Goal: Find specific page/section: Find specific page/section

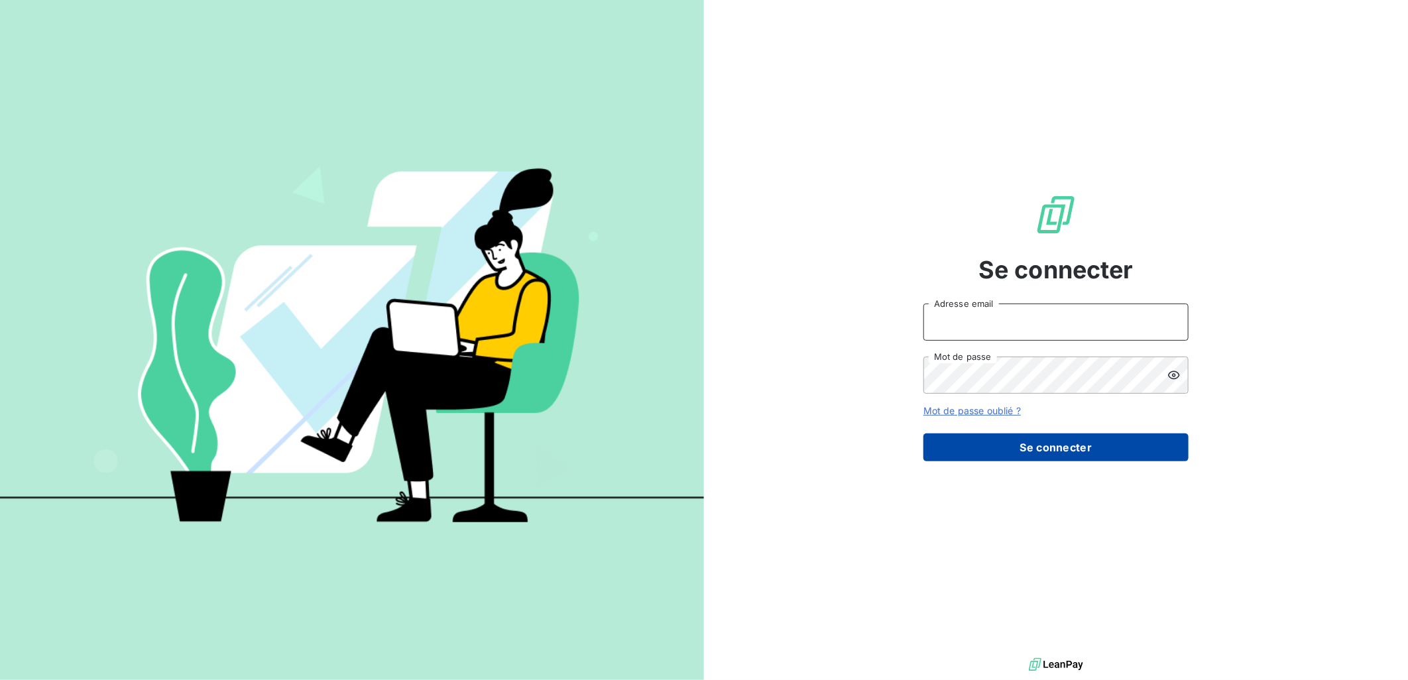
type input "[PERSON_NAME][EMAIL_ADDRESS][DOMAIN_NAME]"
click at [1057, 444] on button "Se connecter" at bounding box center [1056, 448] width 265 height 28
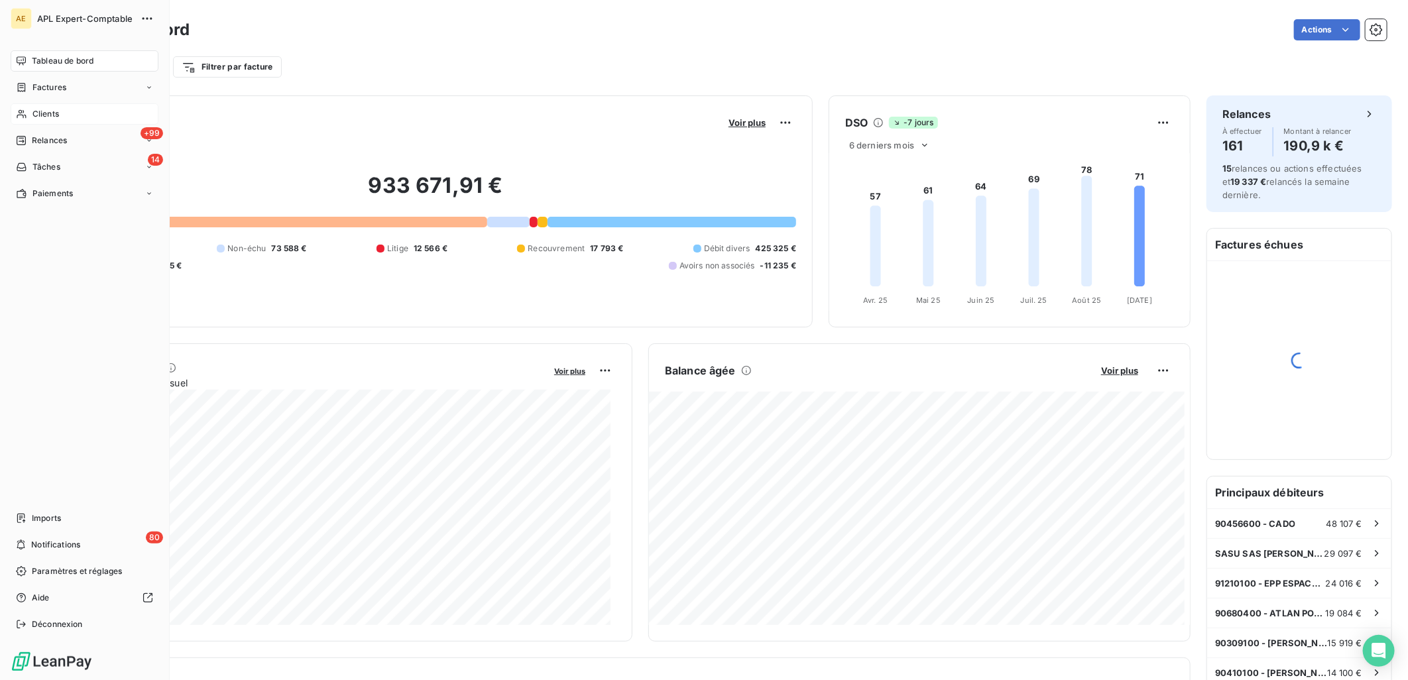
click at [36, 117] on span "Clients" at bounding box center [45, 114] width 27 height 12
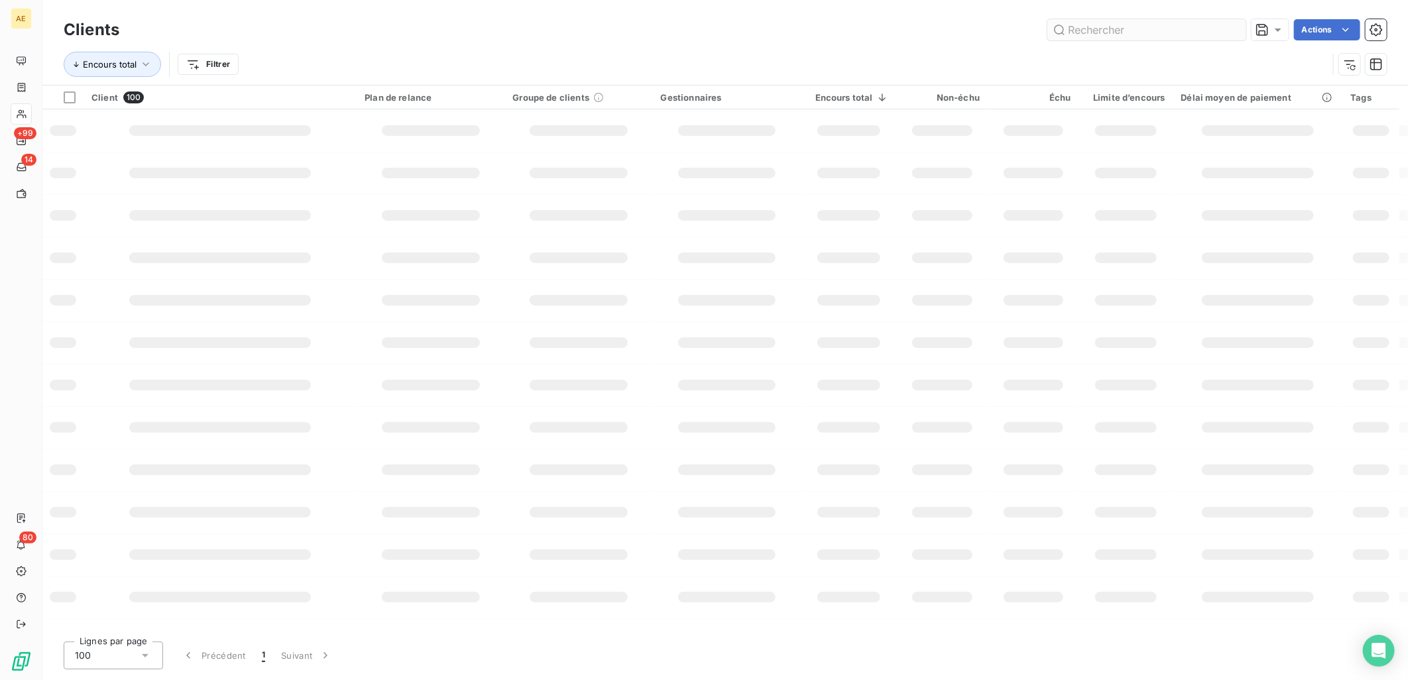
click at [1085, 36] on input "text" at bounding box center [1147, 29] width 199 height 21
type input "FOURNY"
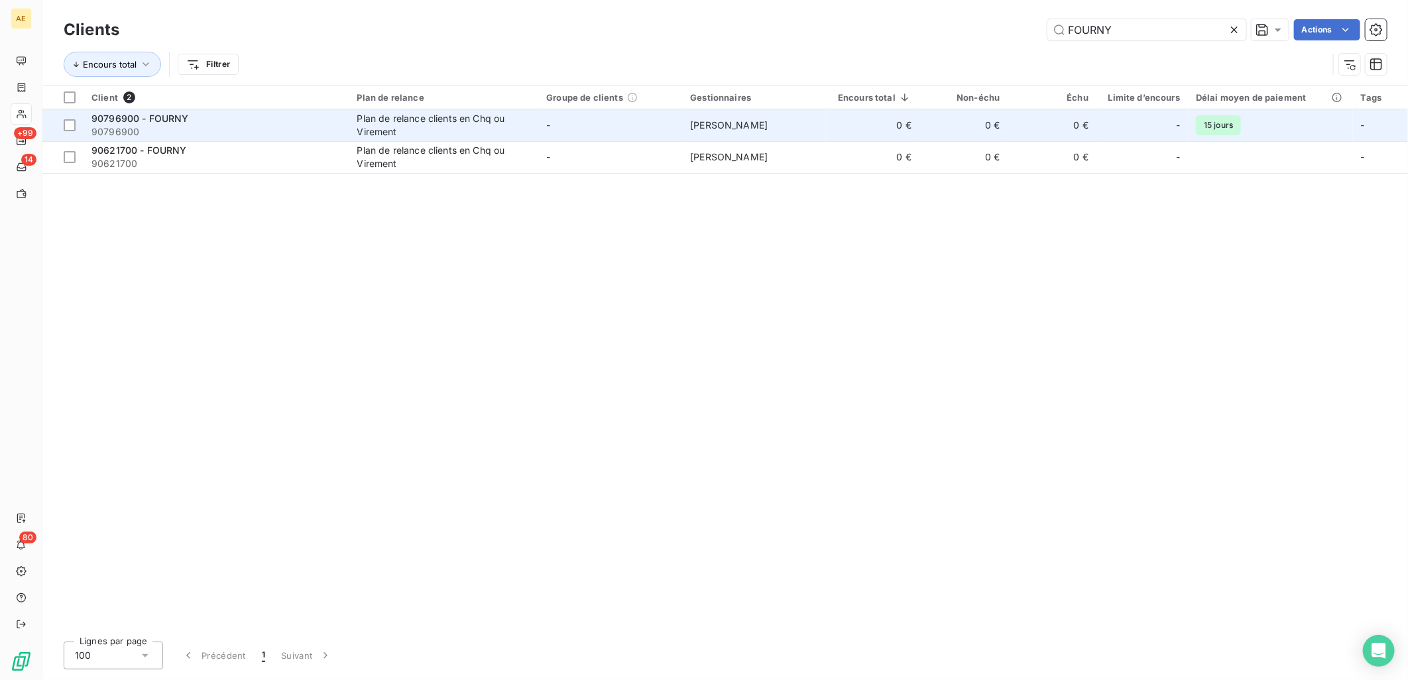
click at [282, 126] on span "90796900" at bounding box center [216, 131] width 250 height 13
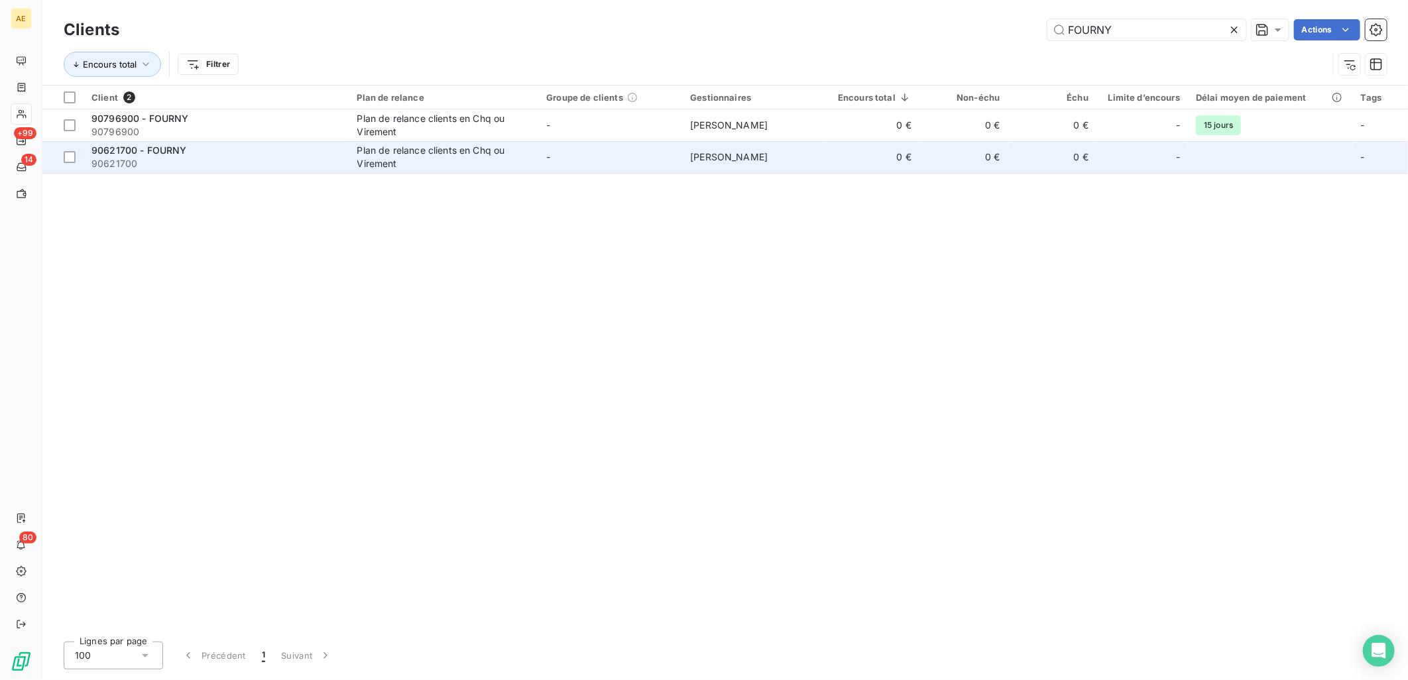
click at [223, 161] on span "90621700" at bounding box center [216, 163] width 250 height 13
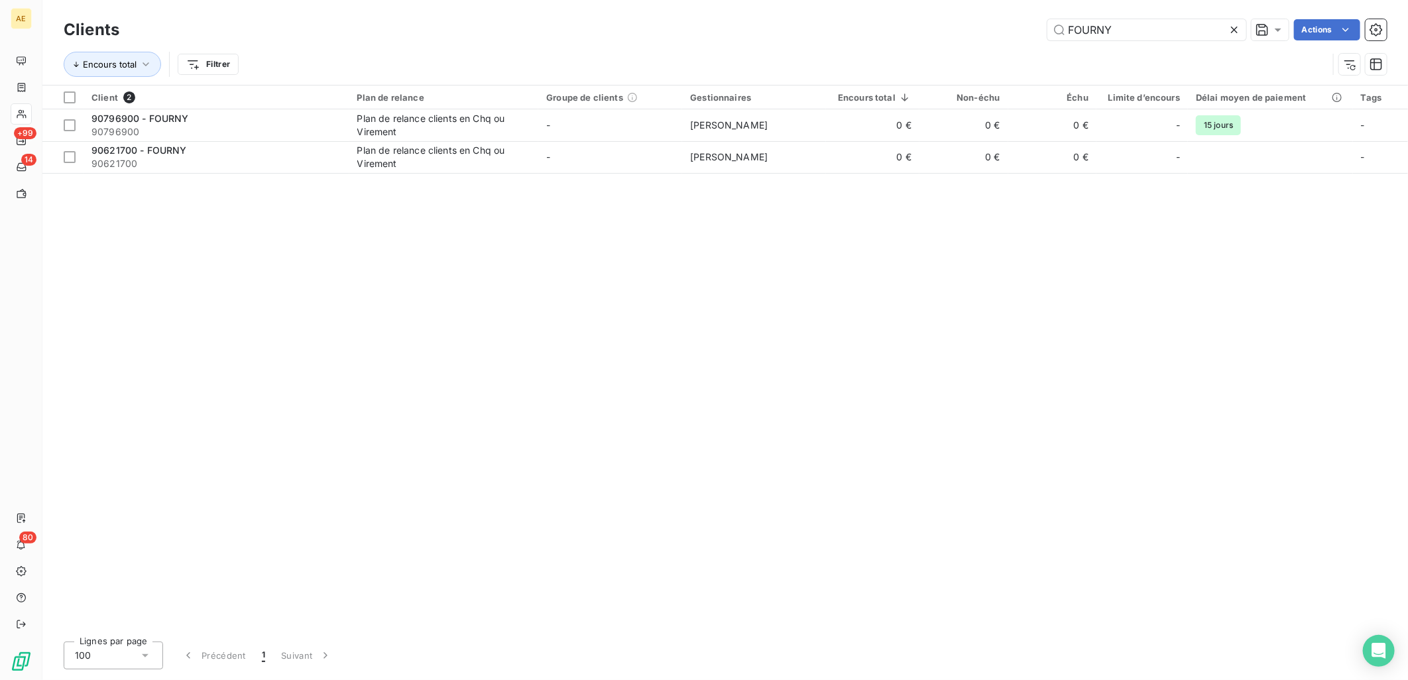
drag, startPoint x: 1152, startPoint y: 23, endPoint x: 952, endPoint y: 24, distance: 199.6
click at [953, 24] on div "FOURNY Actions" at bounding box center [761, 29] width 1252 height 21
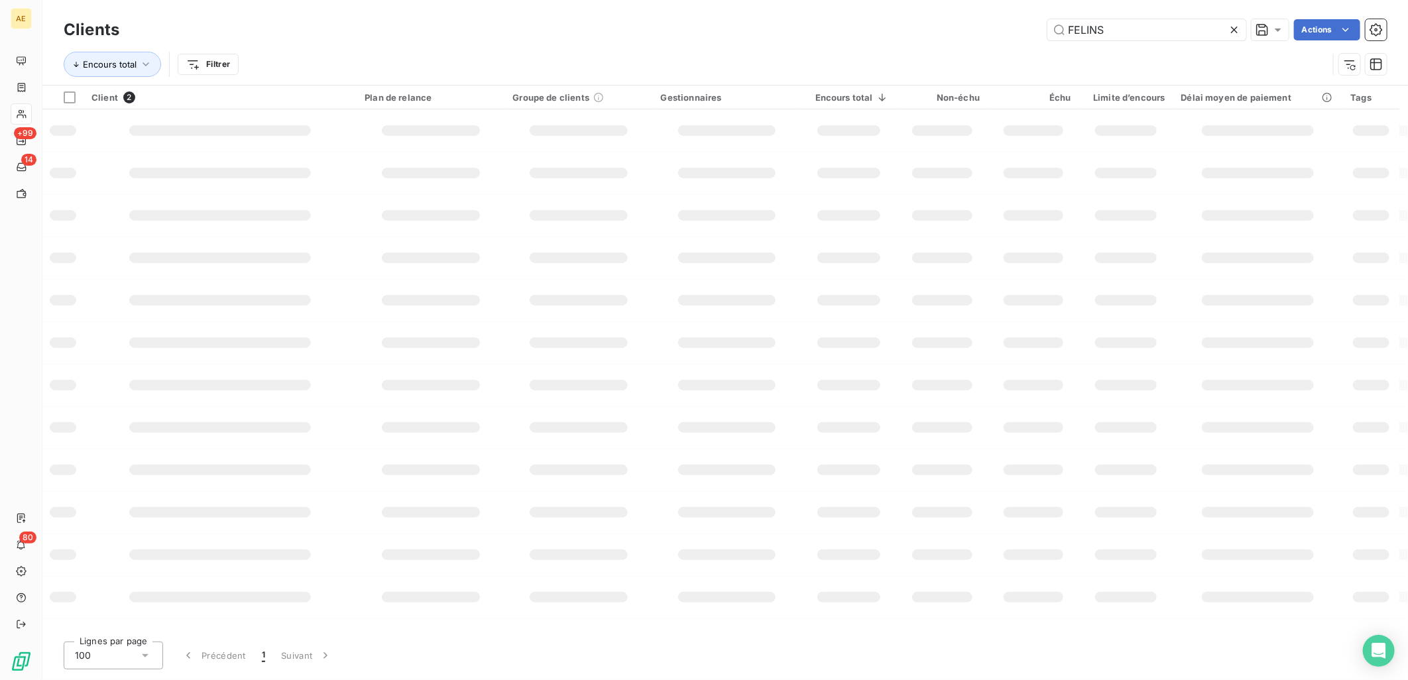
type input "FELINS"
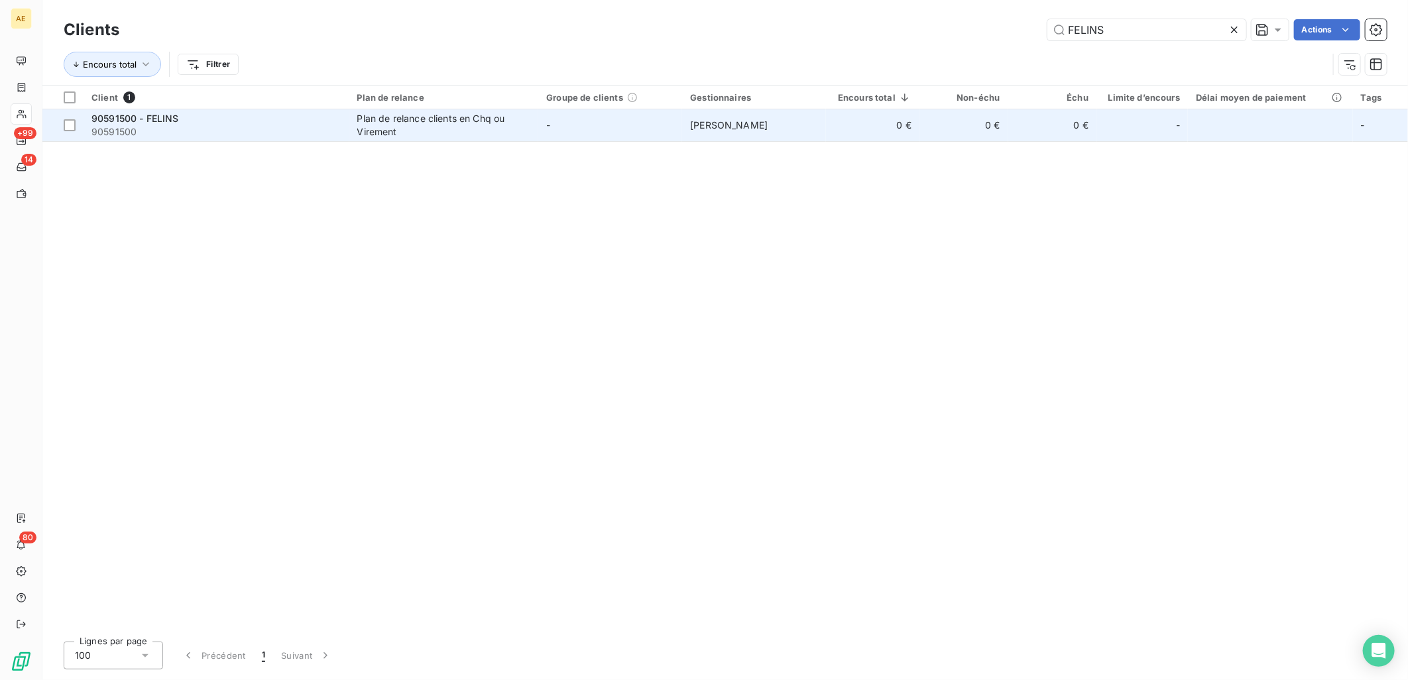
click at [206, 122] on div "90591500 - FELINS" at bounding box center [216, 118] width 250 height 13
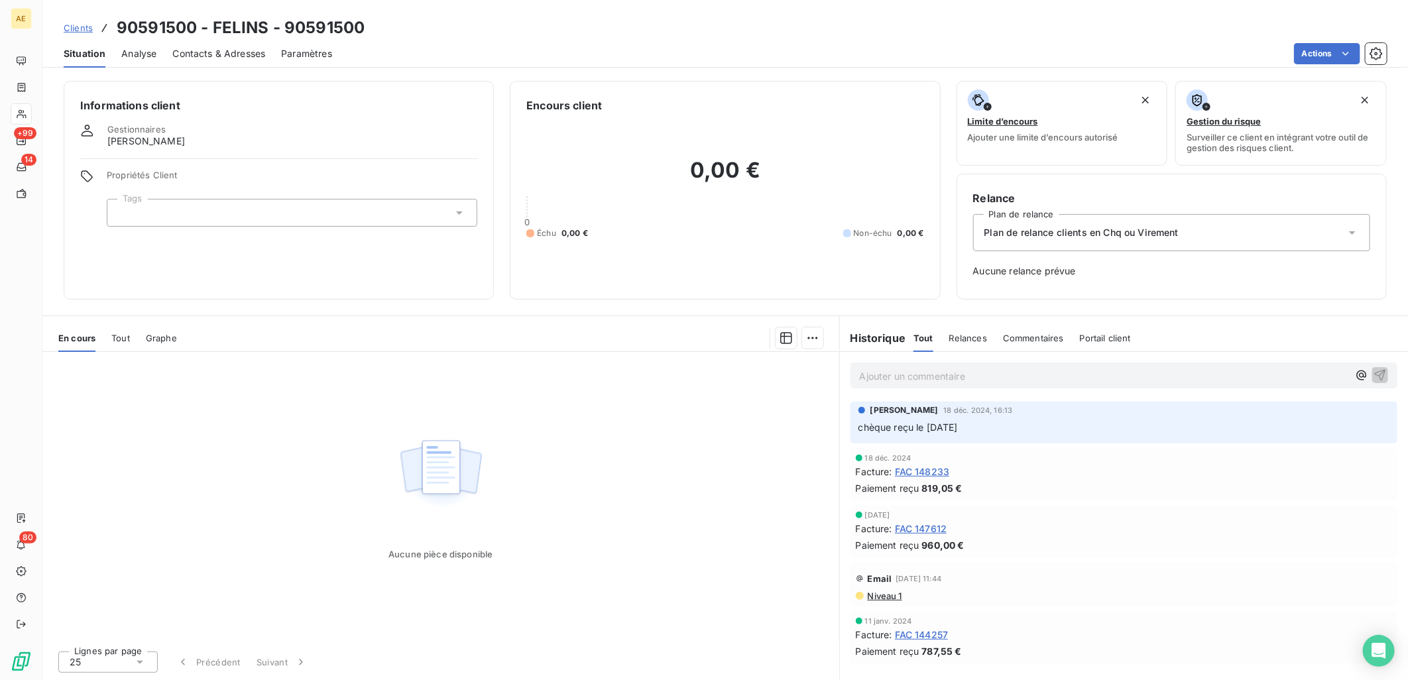
click at [83, 21] on link "Clients" at bounding box center [78, 27] width 29 height 13
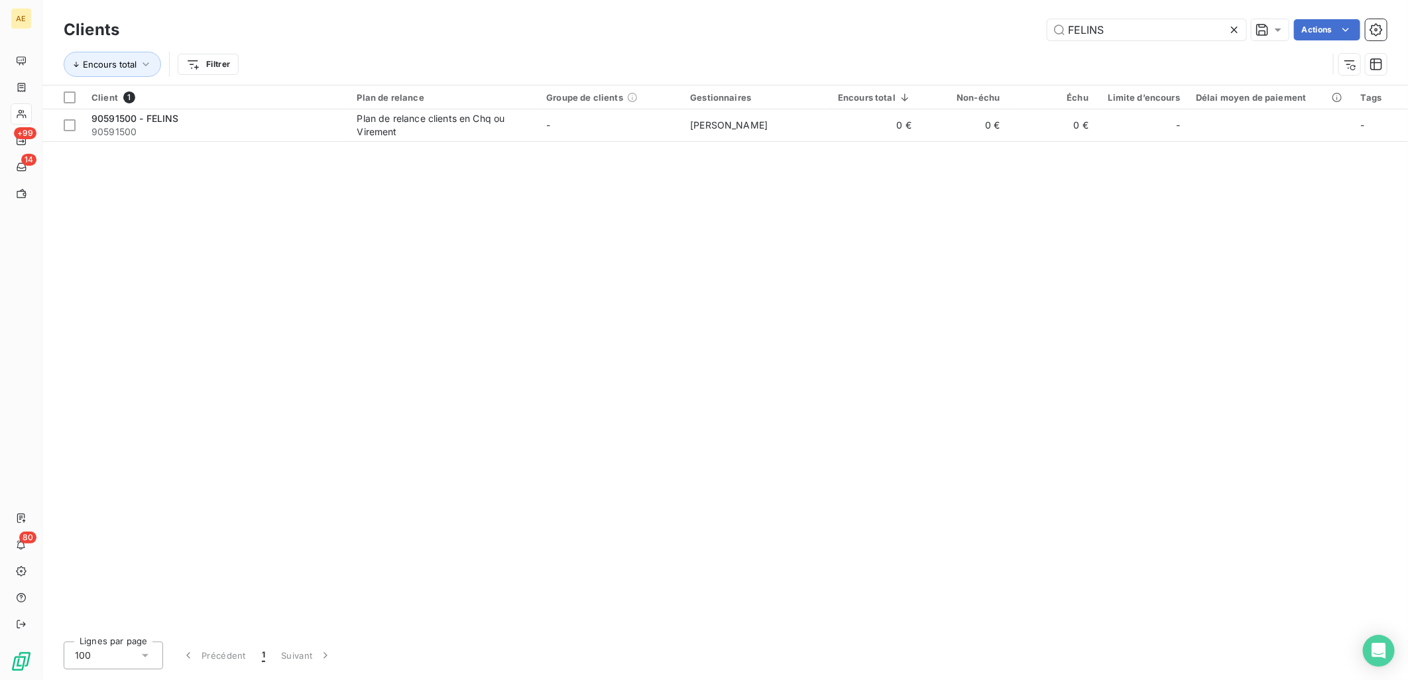
drag, startPoint x: 1118, startPoint y: 23, endPoint x: 839, endPoint y: 29, distance: 279.2
click at [840, 28] on div "FELINS Actions" at bounding box center [761, 29] width 1252 height 21
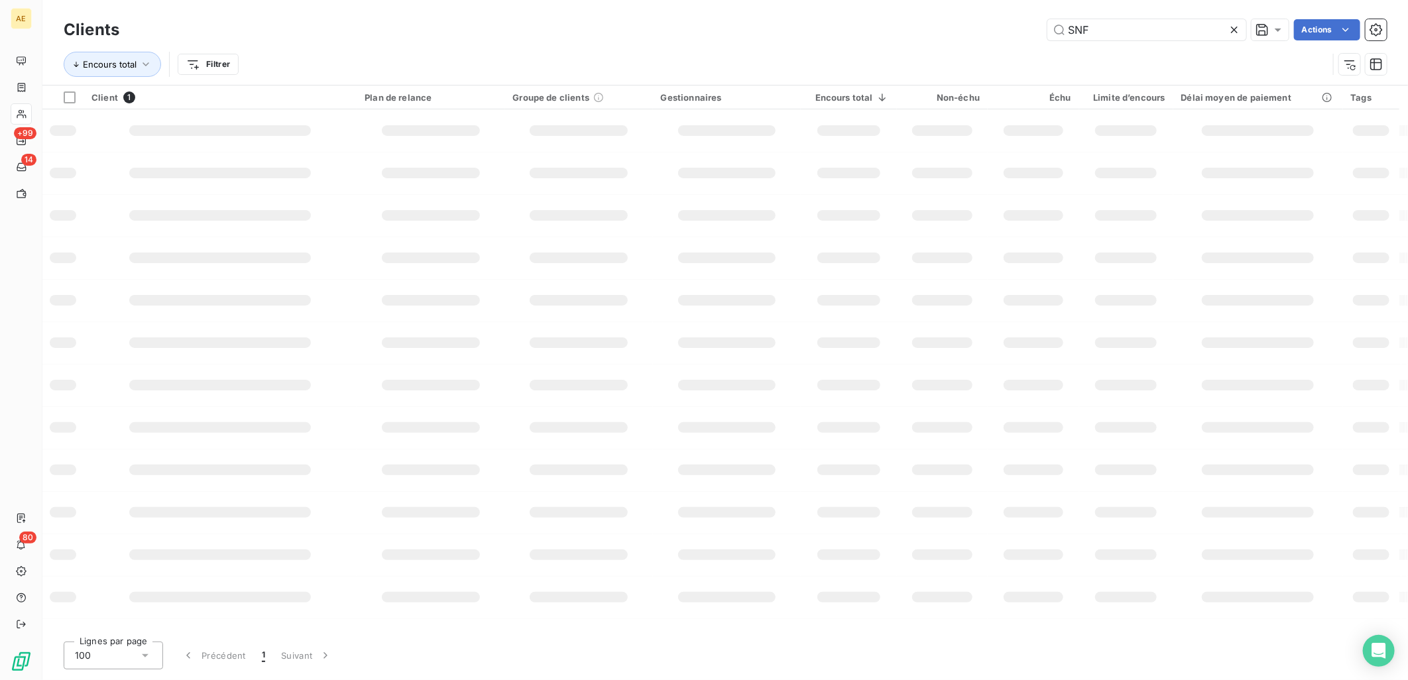
type input "SNF"
